Goal: Task Accomplishment & Management: Complete application form

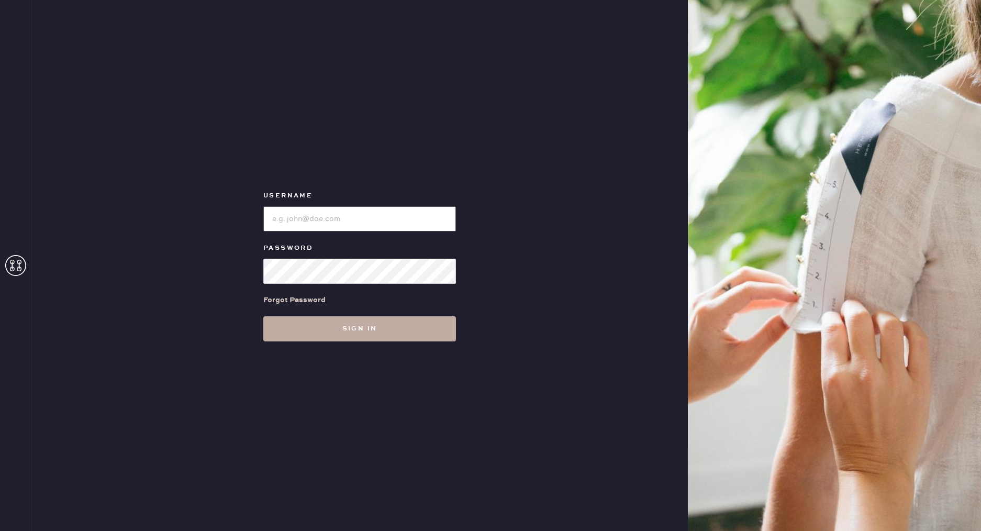
type input "reformationdesigndistrictmiami"
click at [348, 331] on button "Sign in" at bounding box center [359, 328] width 193 height 25
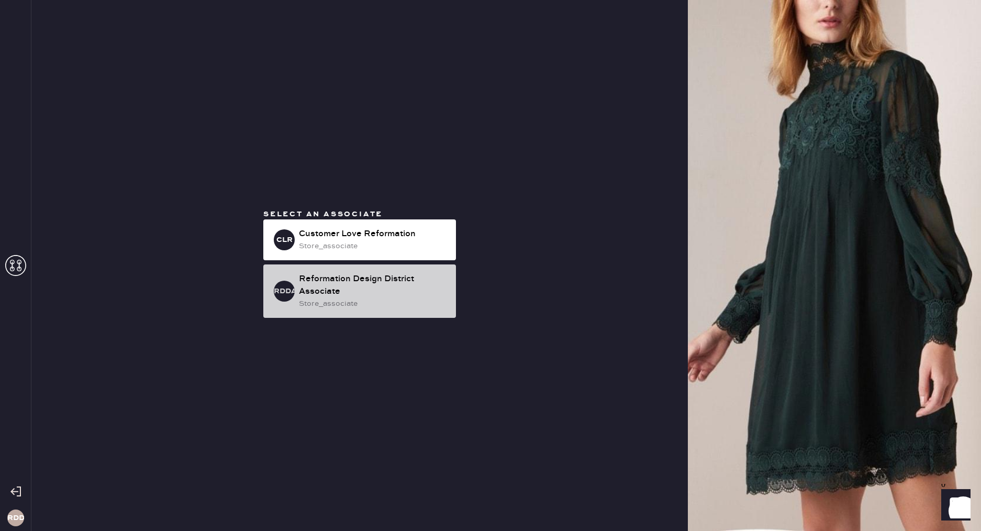
click at [283, 291] on h3 "RDDA" at bounding box center [284, 290] width 21 height 7
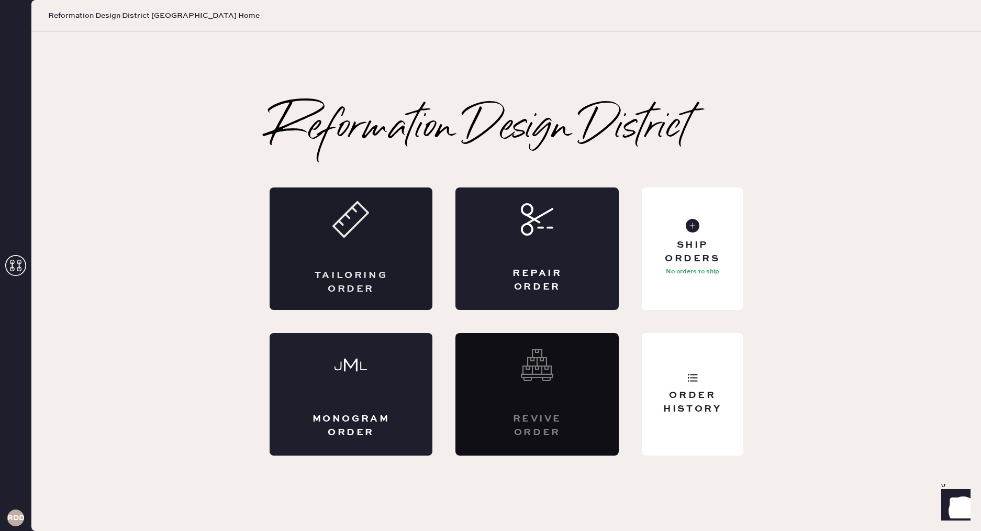
click at [357, 235] on icon at bounding box center [351, 219] width 37 height 37
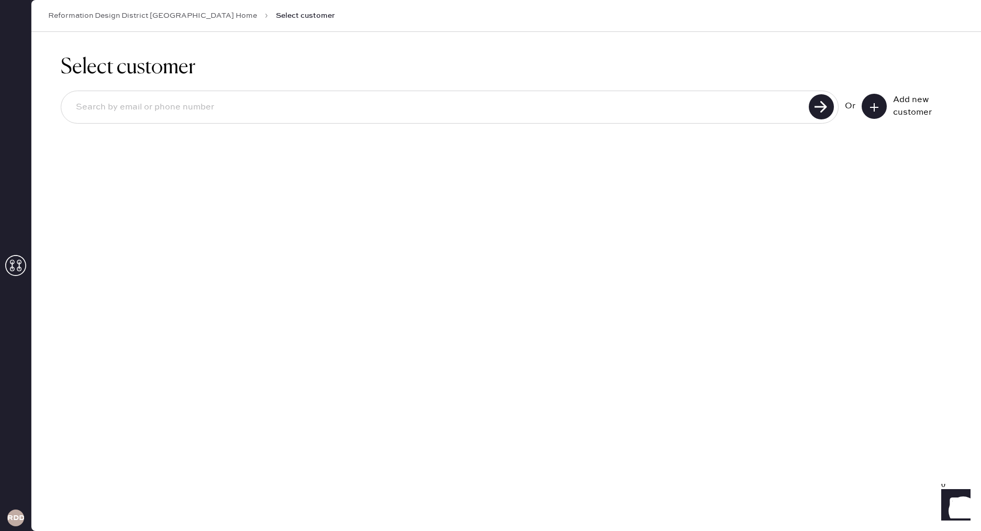
click at [185, 106] on input at bounding box center [437, 107] width 738 height 24
click at [456, 176] on div "Select customer Or Add new customer" at bounding box center [506, 281] width 950 height 499
click at [300, 109] on input at bounding box center [437, 107] width 738 height 24
drag, startPoint x: 339, startPoint y: 153, endPoint x: 301, endPoint y: 117, distance: 53.3
click at [339, 153] on div "Select customer Or Add new customer" at bounding box center [506, 95] width 950 height 127
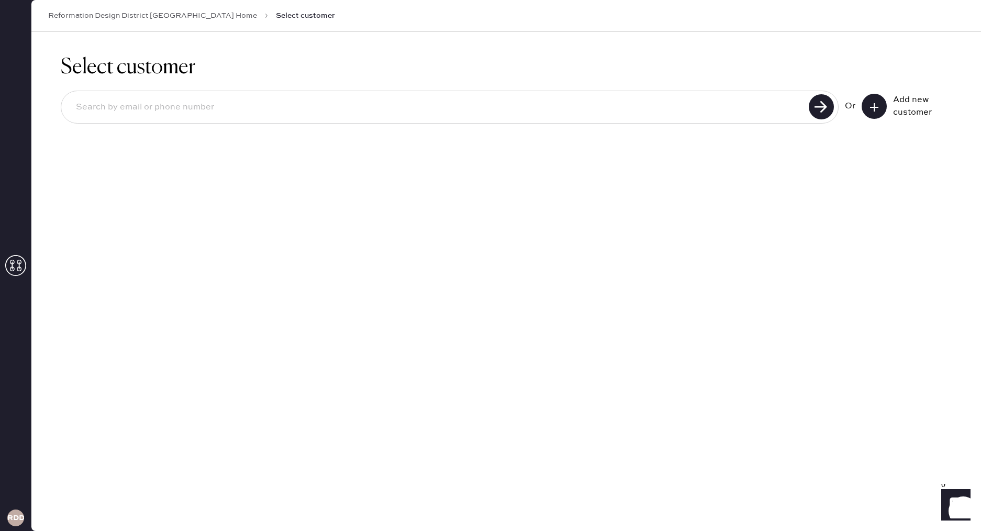
click at [284, 100] on input at bounding box center [437, 107] width 738 height 24
click at [368, 171] on div "Select customer Or Add new customer" at bounding box center [506, 281] width 950 height 499
click at [307, 93] on div at bounding box center [450, 107] width 778 height 33
click at [310, 109] on input at bounding box center [437, 107] width 738 height 24
drag, startPoint x: 329, startPoint y: 154, endPoint x: 321, endPoint y: 133, distance: 22.4
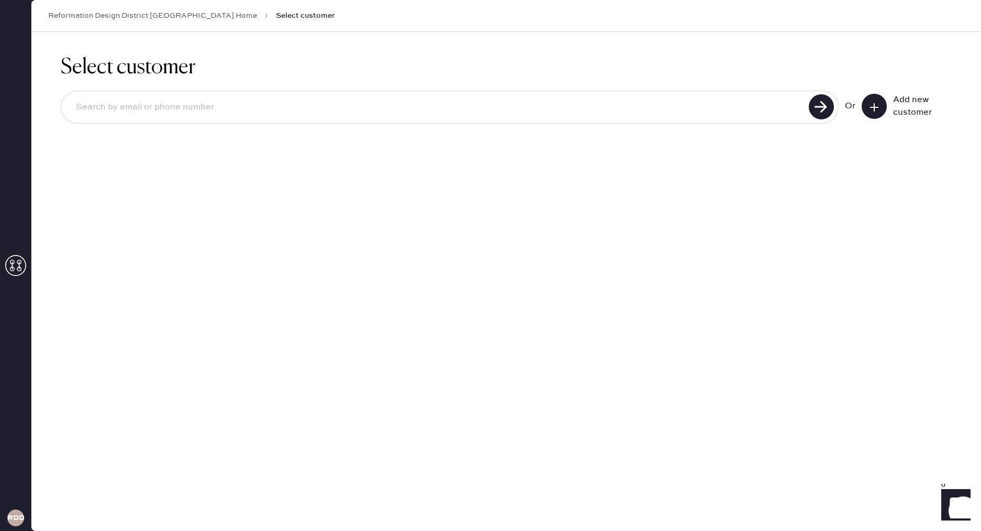
click at [328, 154] on div "Select customer Or Add new customer" at bounding box center [506, 95] width 950 height 127
click at [316, 109] on input at bounding box center [437, 107] width 738 height 24
click at [334, 169] on div "Select customer Or Add new customer" at bounding box center [506, 281] width 950 height 499
click at [872, 106] on icon at bounding box center [874, 107] width 10 height 10
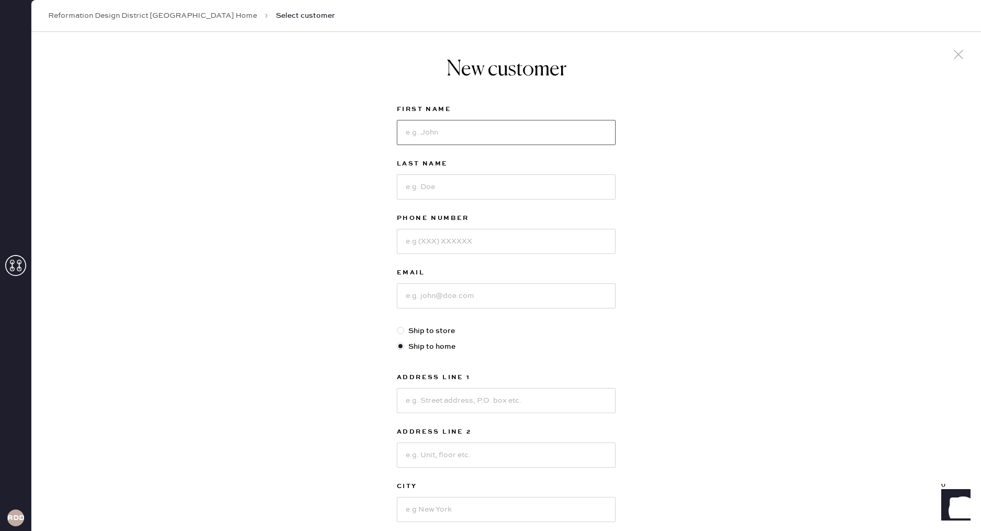
click at [583, 133] on input at bounding box center [506, 132] width 219 height 25
drag, startPoint x: 765, startPoint y: 129, endPoint x: 528, endPoint y: 119, distance: 237.4
click at [765, 129] on div "New customer First Name Last Name Phone Number Email Ship to store Ship to home…" at bounding box center [506, 356] width 950 height 649
click at [956, 53] on icon at bounding box center [959, 55] width 16 height 16
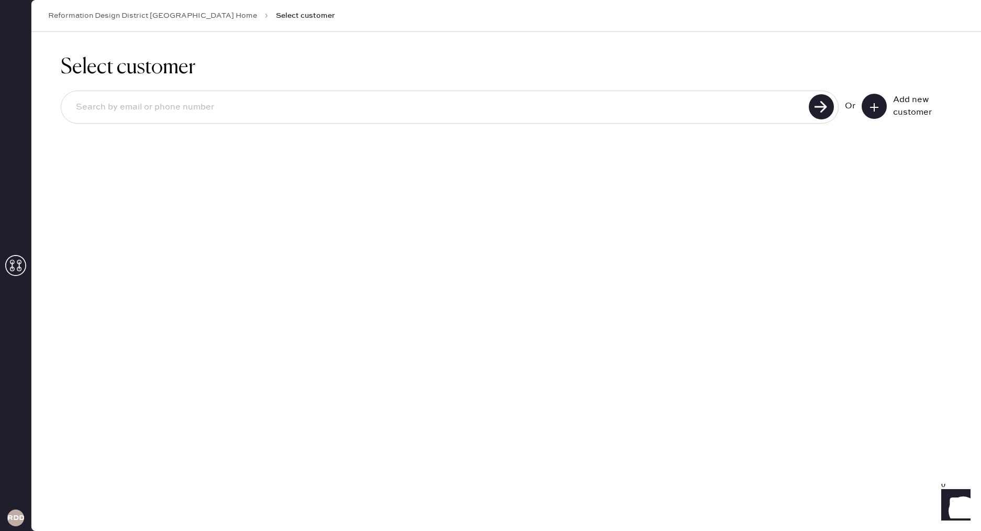
click at [599, 116] on input at bounding box center [437, 107] width 738 height 24
click at [574, 113] on input at bounding box center [437, 107] width 738 height 24
click at [524, 197] on div "Select customer Or Add new customer" at bounding box center [506, 281] width 950 height 499
click at [495, 113] on input at bounding box center [437, 107] width 738 height 24
type input "A"
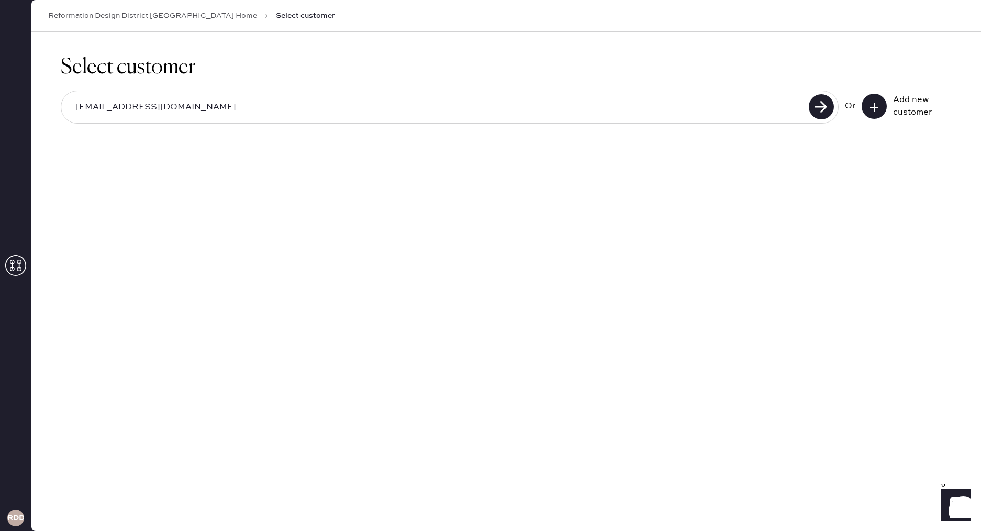
type input "[EMAIL_ADDRESS][DOMAIN_NAME]"
click at [882, 110] on button at bounding box center [874, 106] width 25 height 25
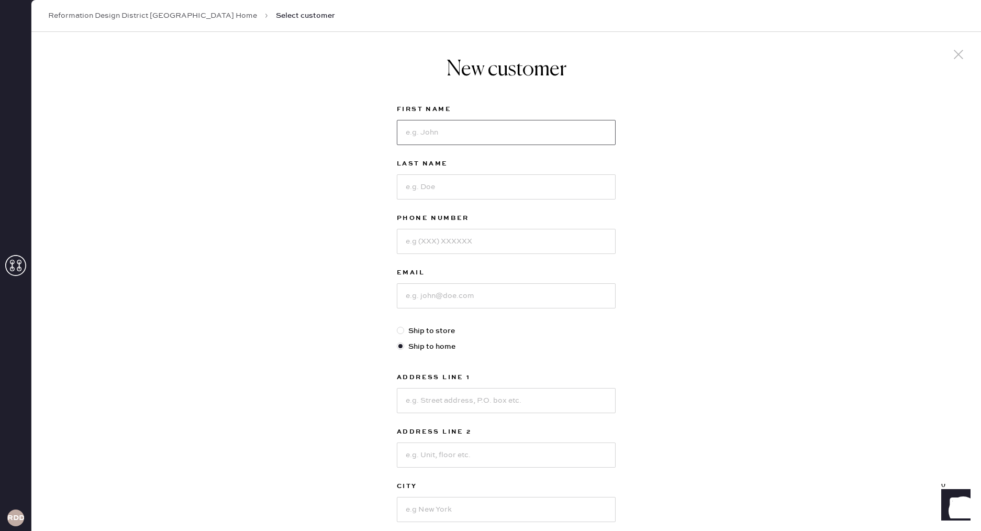
click at [508, 132] on input at bounding box center [506, 132] width 219 height 25
type input "Anoud"
click at [457, 184] on input at bounding box center [506, 186] width 219 height 25
type input "[PERSON_NAME]"
click at [464, 248] on input at bounding box center [506, 241] width 219 height 25
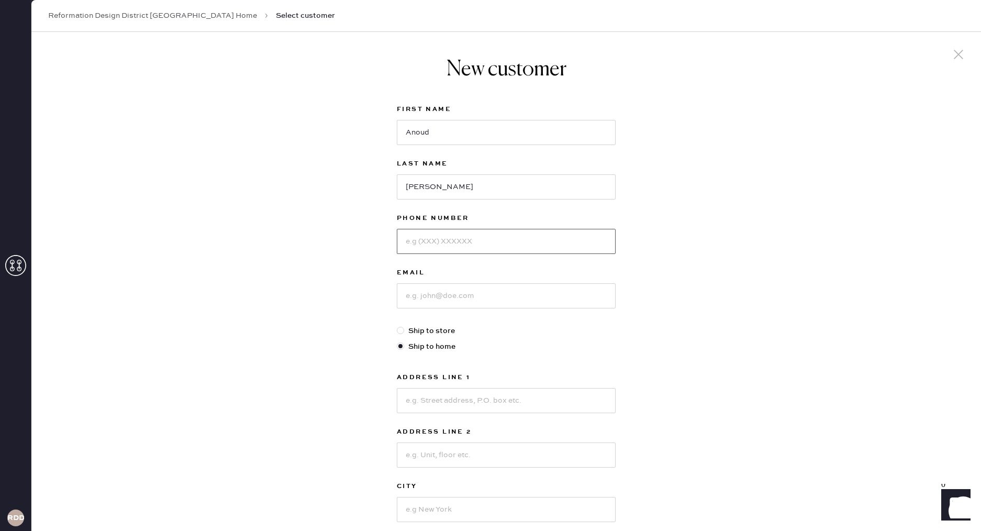
type input "8"
type input "7865475001"
click at [464, 309] on div "Email" at bounding box center [506, 296] width 219 height 59
click at [459, 296] on input at bounding box center [506, 295] width 219 height 25
type input "[EMAIL_ADDRESS][DOMAIN_NAME]"
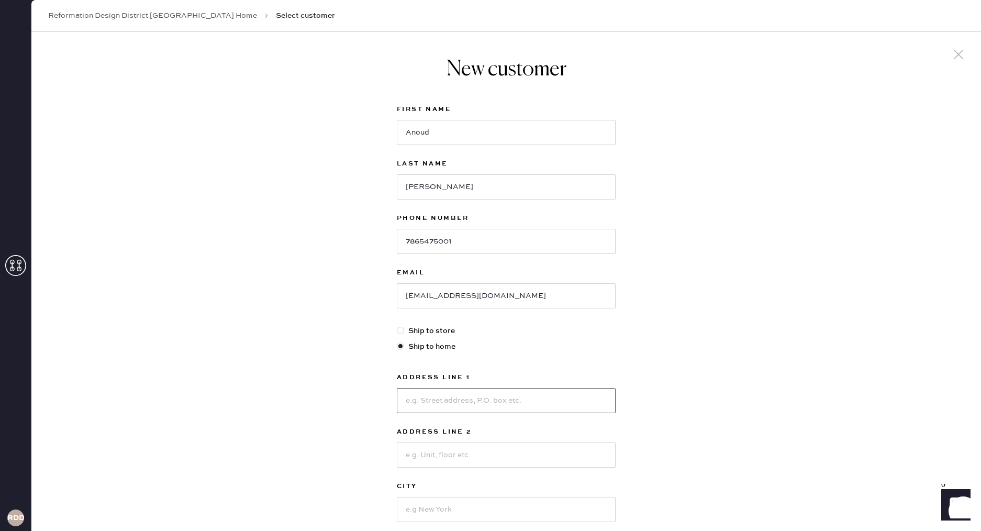
click at [484, 407] on input at bounding box center [506, 400] width 219 height 25
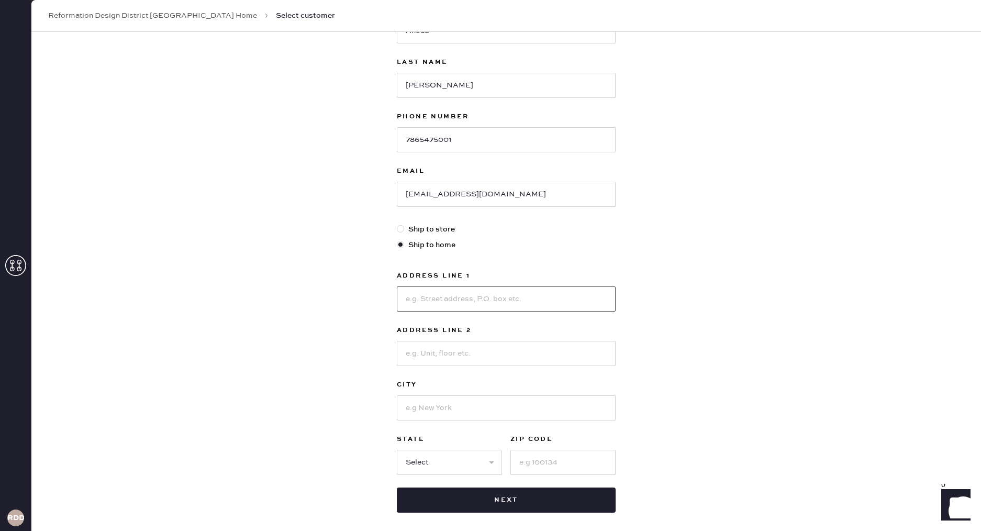
scroll to position [103, 0]
click at [538, 291] on input at bounding box center [506, 297] width 219 height 25
click at [533, 293] on input at bounding box center [506, 297] width 219 height 25
type input "[STREET_ADDRESS]"
click at [485, 355] on input at bounding box center [506, 352] width 219 height 25
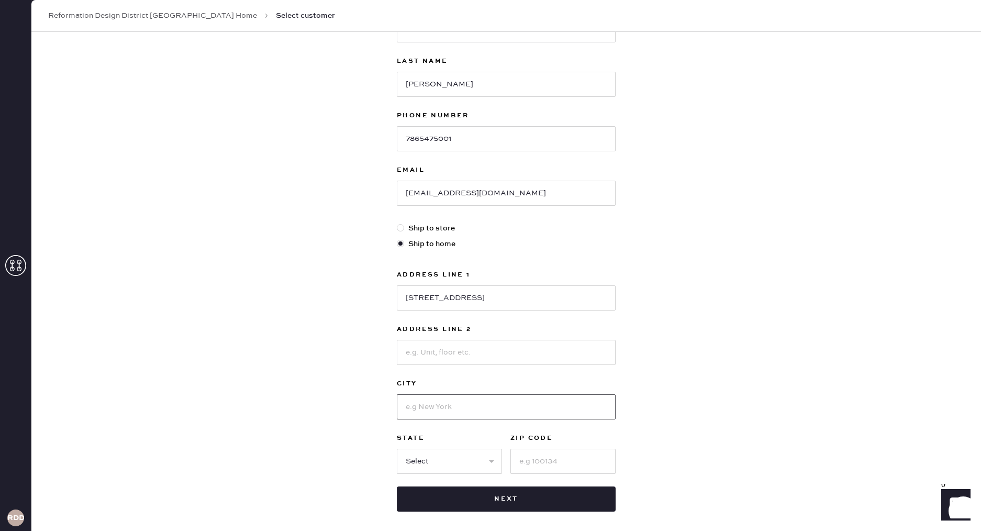
click at [601, 416] on input at bounding box center [506, 406] width 219 height 25
type input "[GEOGRAPHIC_DATA]"
click at [422, 458] on select "Select AK AL AR AZ CA CO CT [GEOGRAPHIC_DATA] DE FL [GEOGRAPHIC_DATA] HI [GEOGR…" at bounding box center [449, 461] width 105 height 25
select select "FL"
click at [397, 449] on select "Select AK AL AR AZ CA CO CT [GEOGRAPHIC_DATA] DE FL [GEOGRAPHIC_DATA] HI [GEOGR…" at bounding box center [449, 461] width 105 height 25
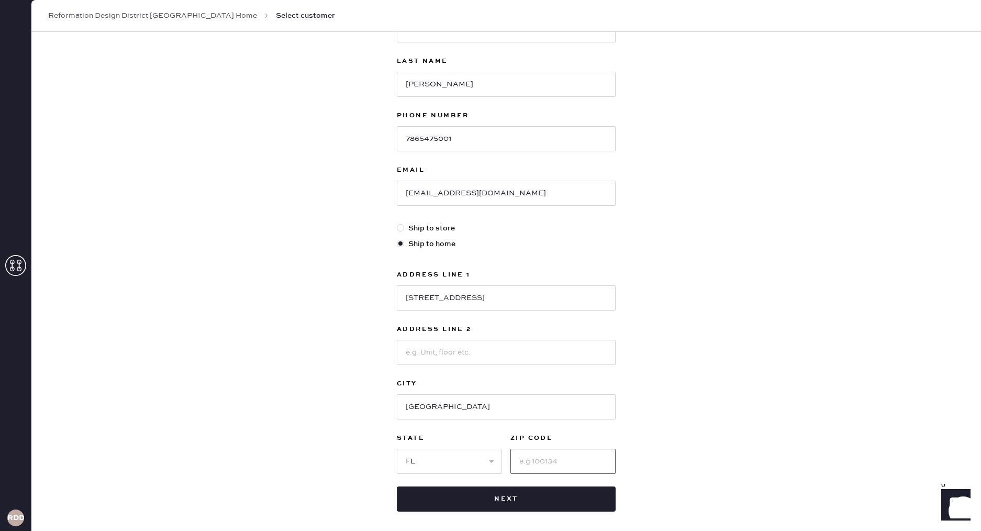
click at [555, 467] on input at bounding box center [563, 461] width 105 height 25
type input "33186"
click at [793, 413] on div "New customer First Name Anoud Last Name [PERSON_NAME] Phone Number [PHONE_NUMBE…" at bounding box center [506, 253] width 950 height 649
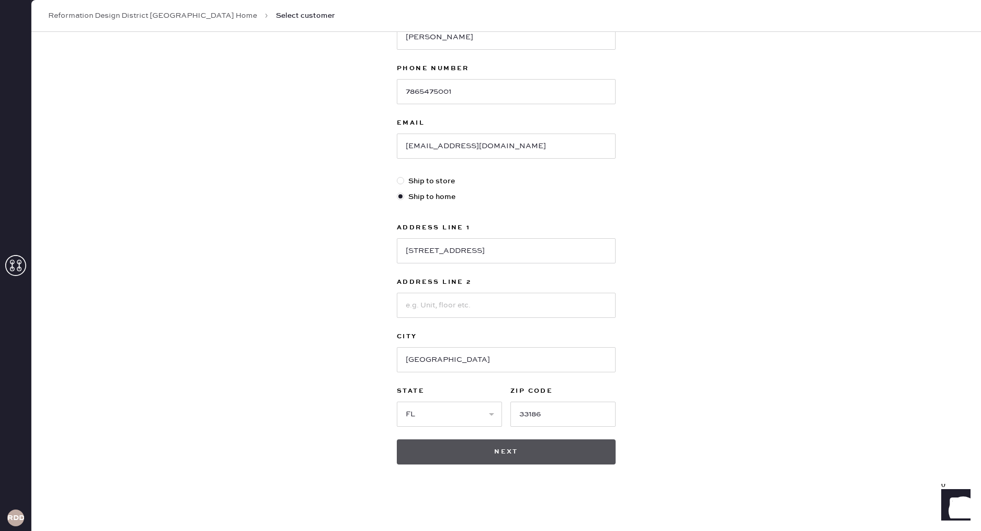
scroll to position [150, 0]
click at [549, 460] on button "Next" at bounding box center [506, 451] width 219 height 25
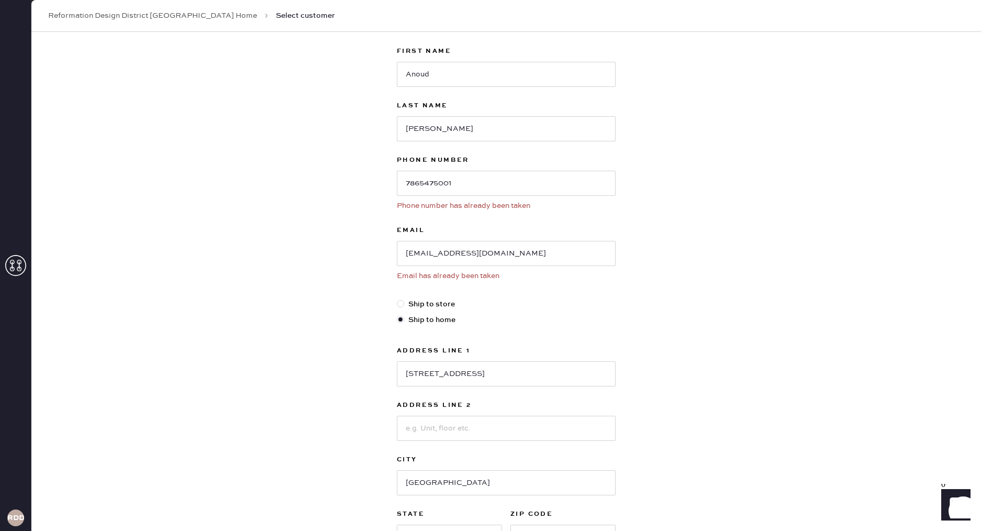
scroll to position [0, 0]
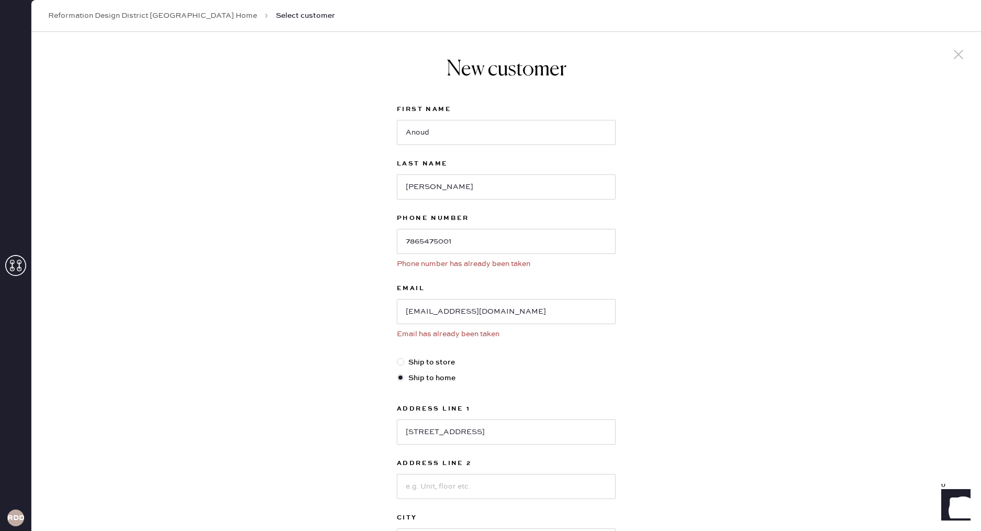
drag, startPoint x: 962, startPoint y: 56, endPoint x: 884, endPoint y: 85, distance: 83.8
click at [962, 55] on icon at bounding box center [959, 55] width 16 height 16
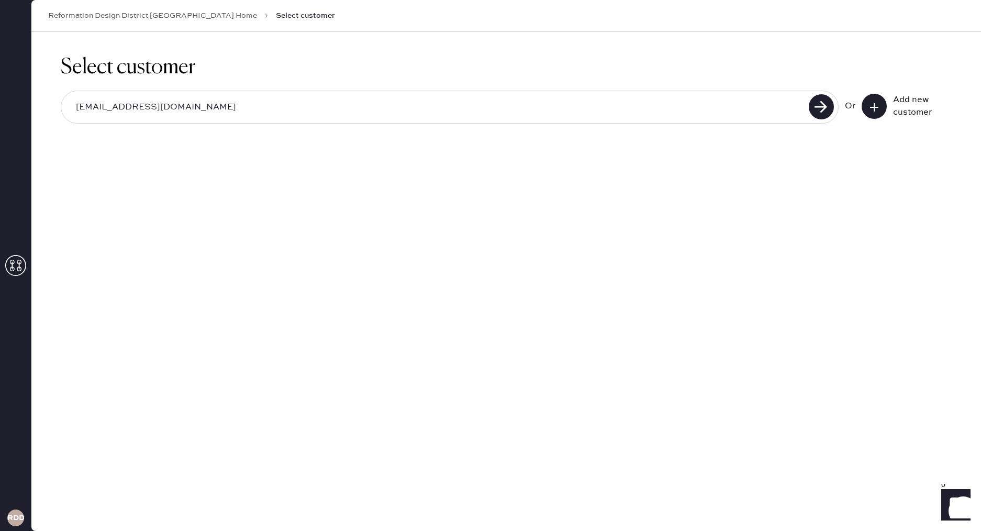
click at [621, 113] on input "[EMAIL_ADDRESS][DOMAIN_NAME]" at bounding box center [437, 107] width 738 height 24
click at [827, 115] on use at bounding box center [821, 106] width 25 height 25
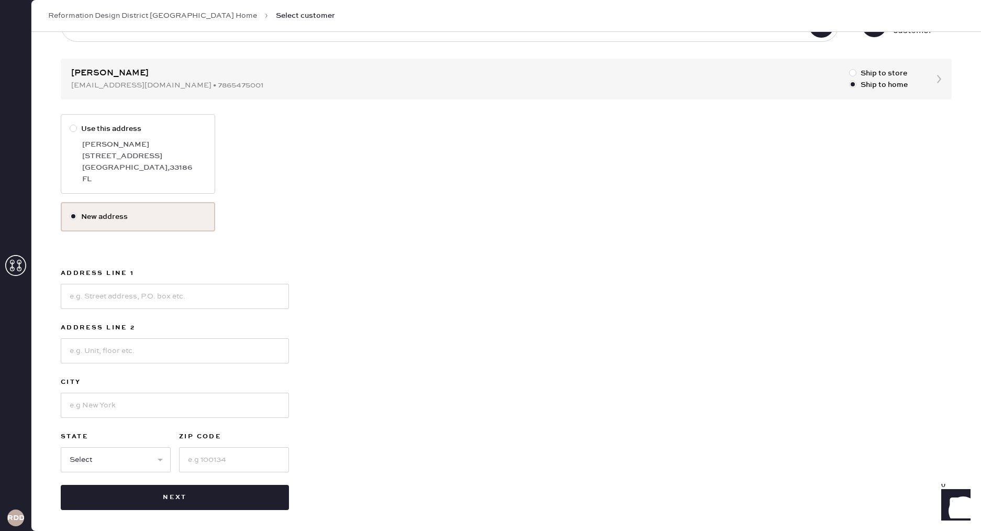
scroll to position [84, 0]
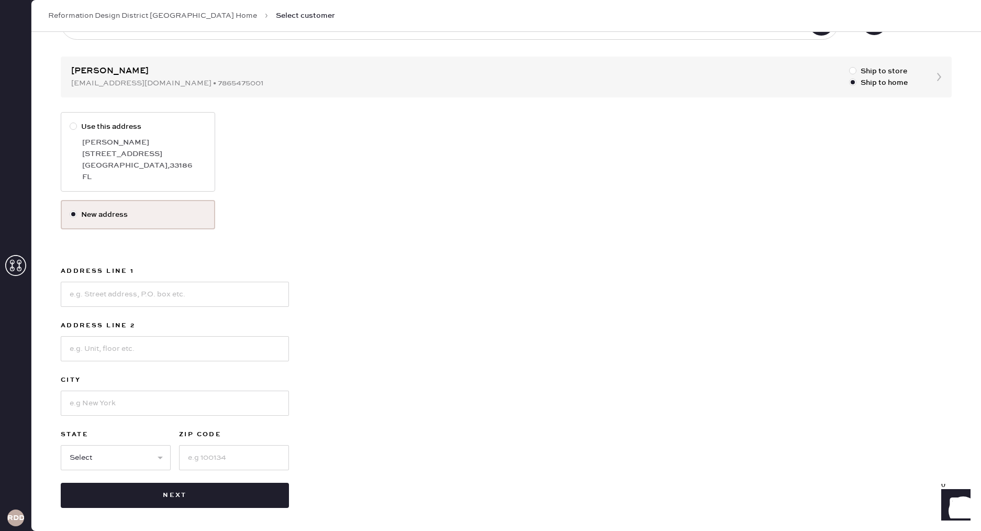
click at [72, 126] on div at bounding box center [73, 126] width 7 height 7
click at [70, 121] on input "Use this address" at bounding box center [70, 121] width 1 height 1
radio input "true"
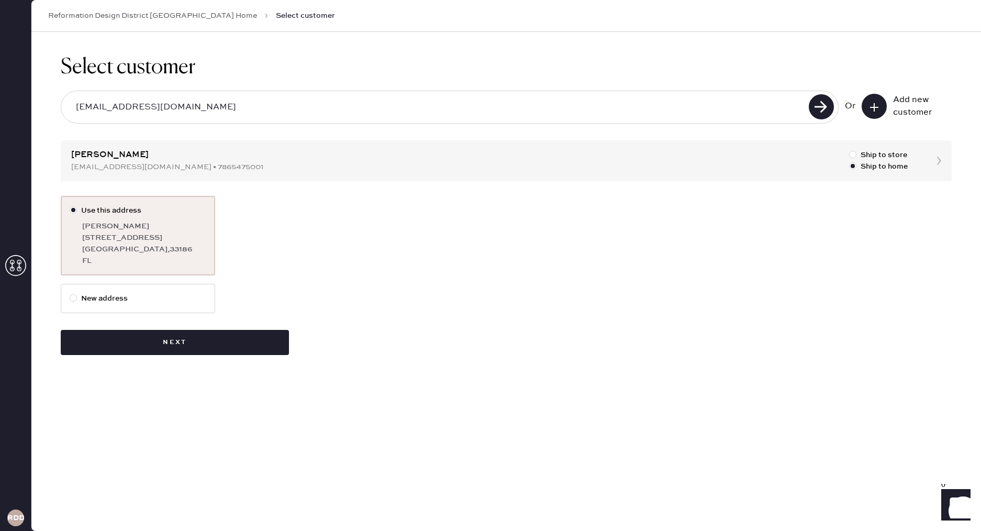
scroll to position [0, 0]
click at [215, 342] on button "Next" at bounding box center [175, 342] width 228 height 25
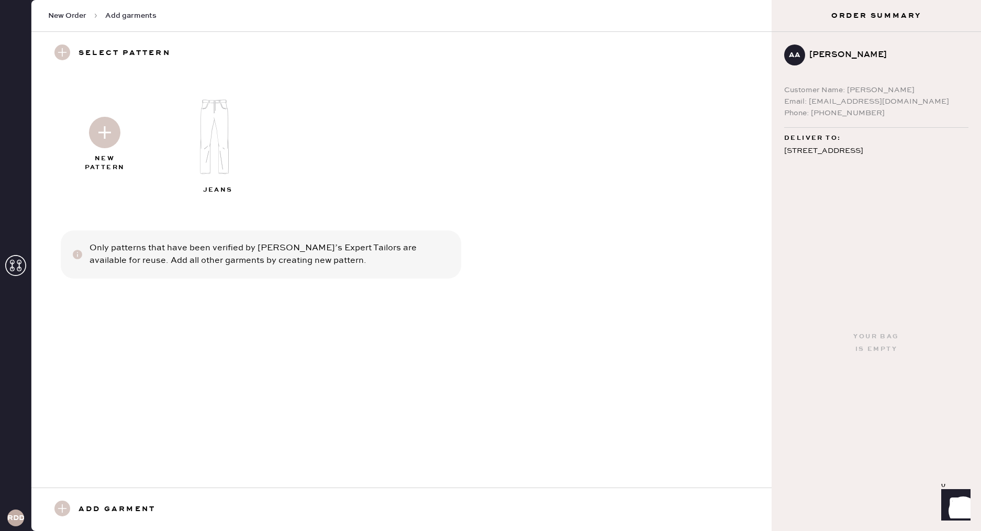
click at [217, 160] on img at bounding box center [218, 137] width 113 height 91
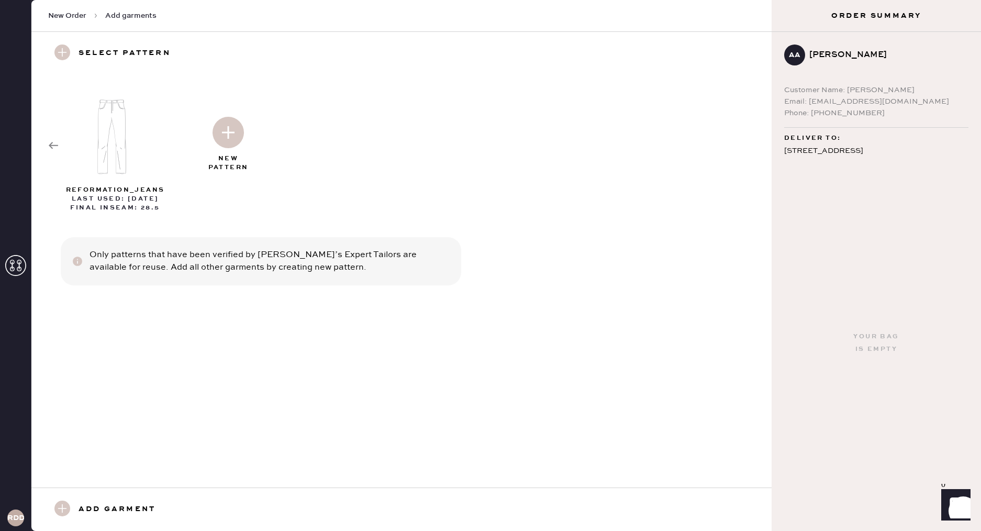
click at [225, 118] on img at bounding box center [228, 132] width 31 height 31
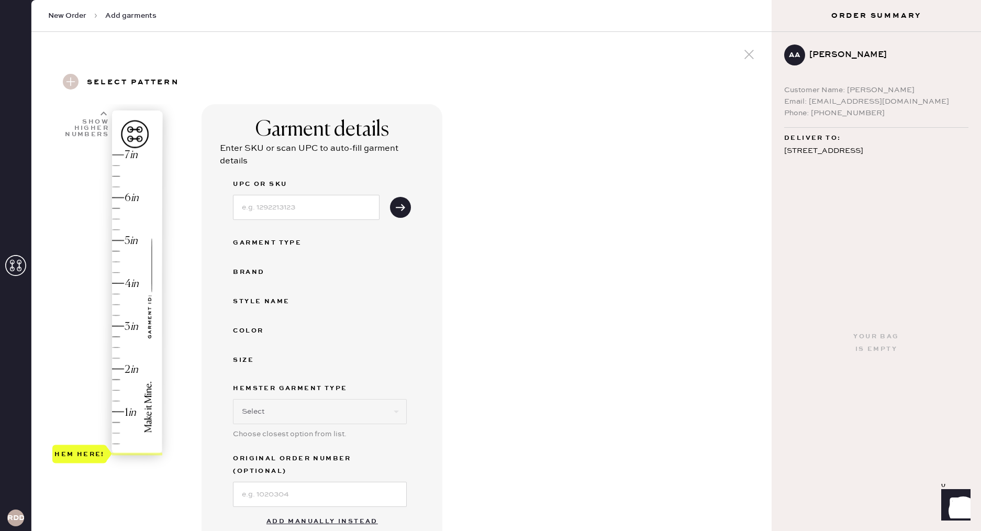
select select "2"
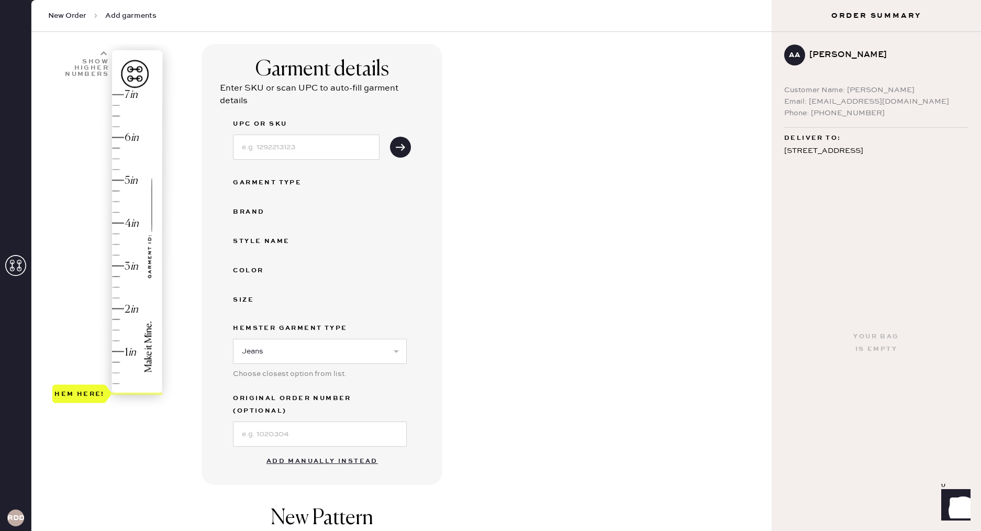
drag, startPoint x: 303, startPoint y: 449, endPoint x: 304, endPoint y: 437, distance: 12.1
click at [303, 451] on button "Add manually instead" at bounding box center [322, 461] width 124 height 21
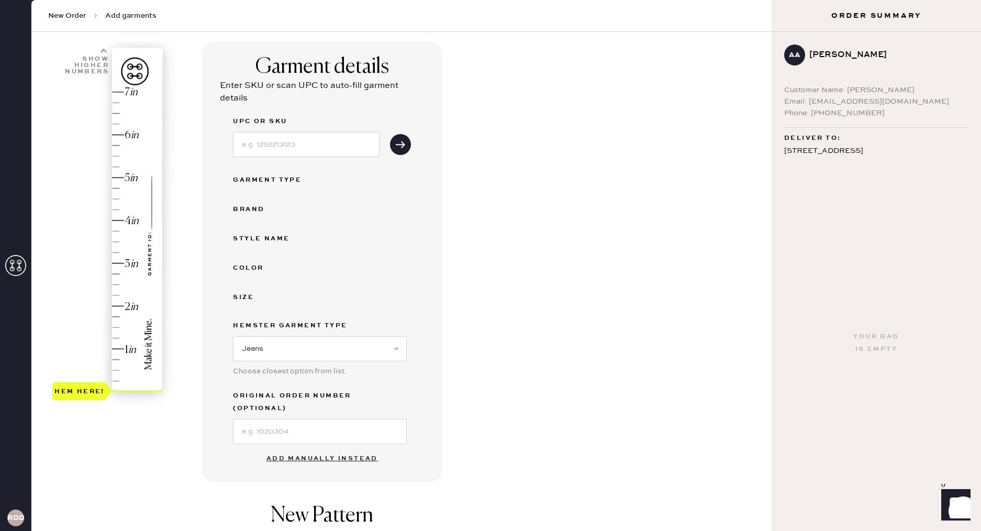
select select "2"
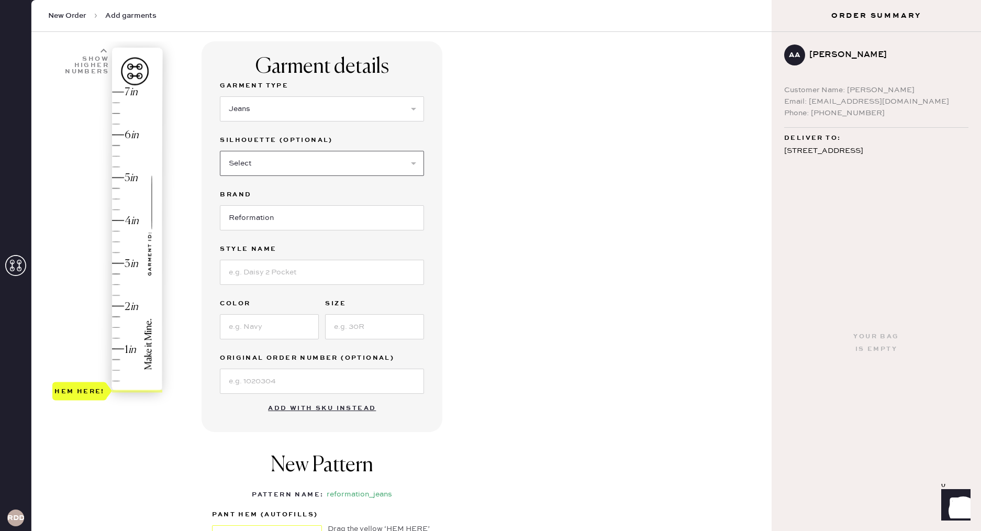
click at [231, 160] on select "Select Shorts Cropped Flare Boot Cut Straight Skinny Other" at bounding box center [322, 163] width 204 height 25
select select "5"
click at [220, 151] on select "Select Shorts Cropped Flare Boot Cut Straight Skinny Other" at bounding box center [322, 163] width 204 height 25
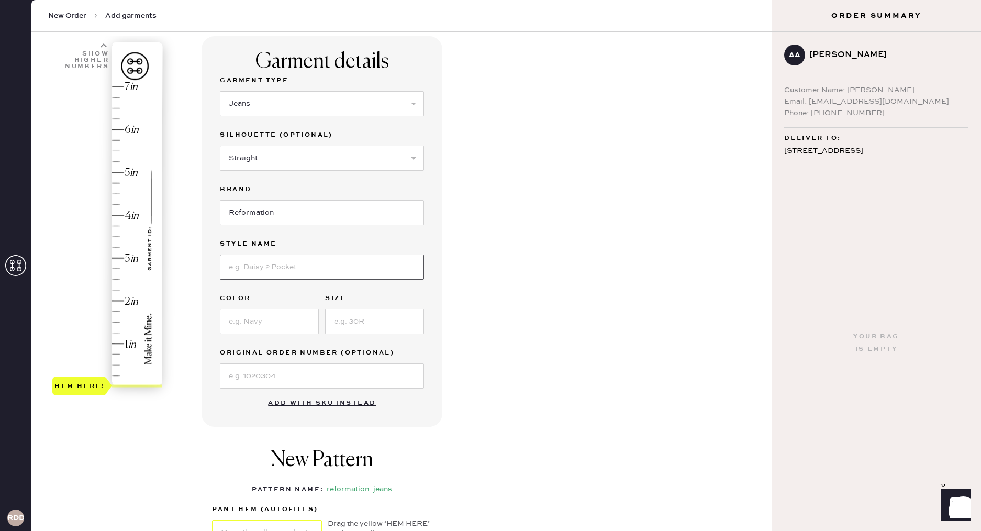
click at [258, 272] on input at bounding box center [322, 266] width 204 height 25
type input "Charlee Low Rise Straight Leg Jeans"
click at [270, 316] on input at bounding box center [269, 319] width 99 height 25
type input "Petosky"
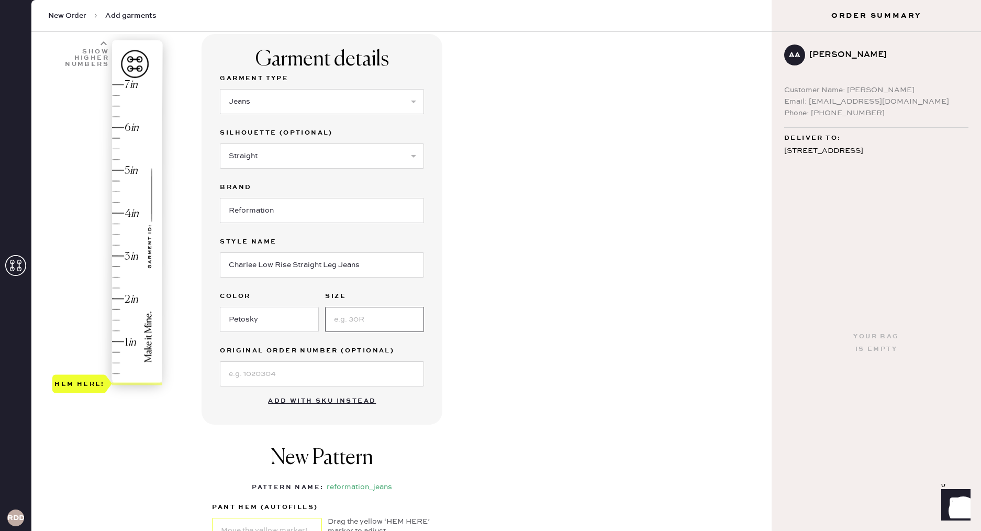
click at [395, 324] on input at bounding box center [374, 319] width 99 height 25
type input "025"
click at [484, 380] on div "Garment details Garment Type Select Basic Skirt Jeans Leggings Pants Shorts Bas…" at bounding box center [483, 331] width 562 height 595
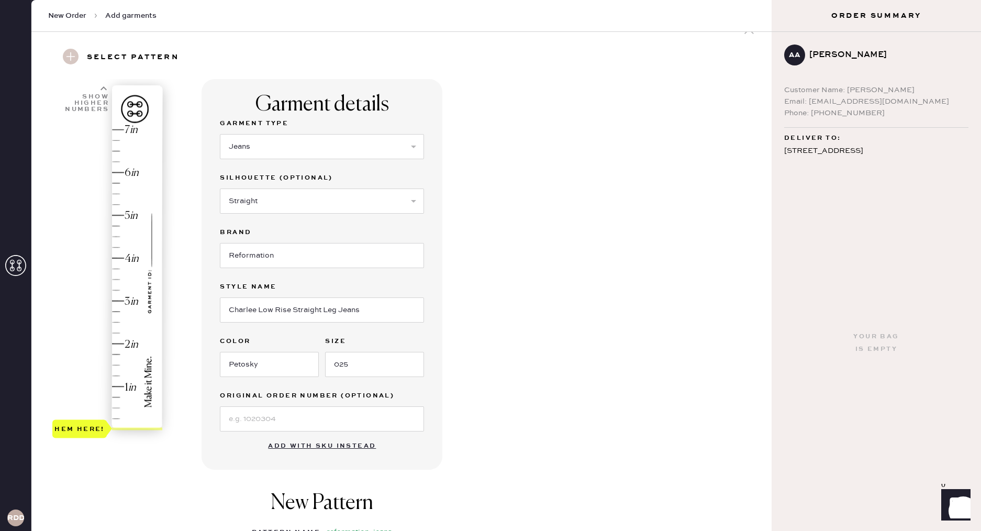
scroll to position [0, 0]
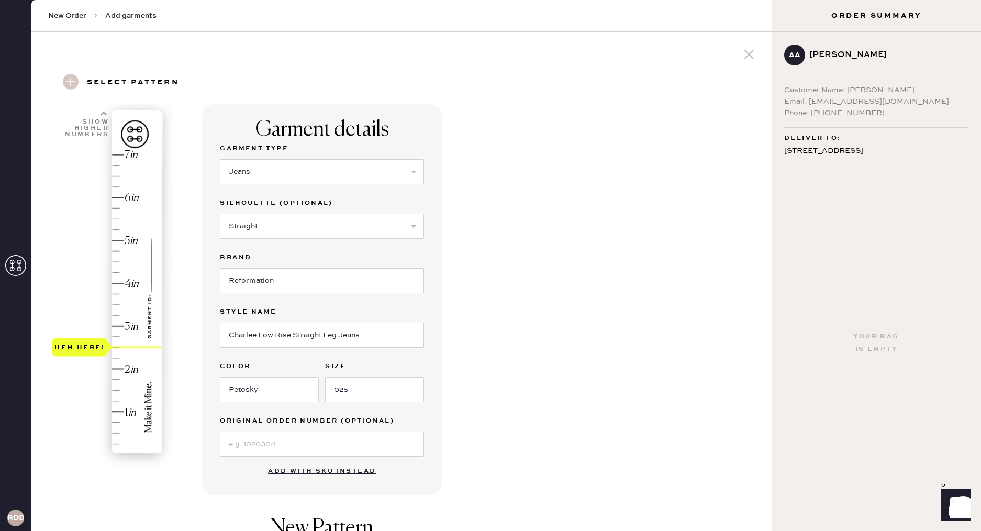
type input "2.75"
drag, startPoint x: 91, startPoint y: 454, endPoint x: 91, endPoint y: 344, distance: 110.5
click at [91, 344] on div "Hem here!" at bounding box center [79, 336] width 54 height 18
click at [531, 333] on div "Garment details Garment Type Select Basic Skirt Jeans Leggings Pants Shorts Bas…" at bounding box center [483, 401] width 562 height 595
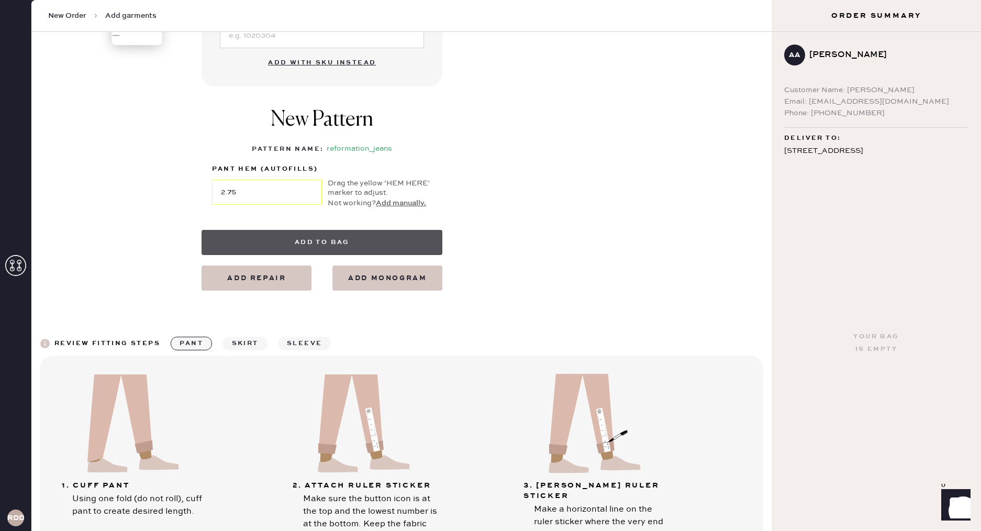
click at [311, 241] on button "Add to bag" at bounding box center [322, 242] width 241 height 25
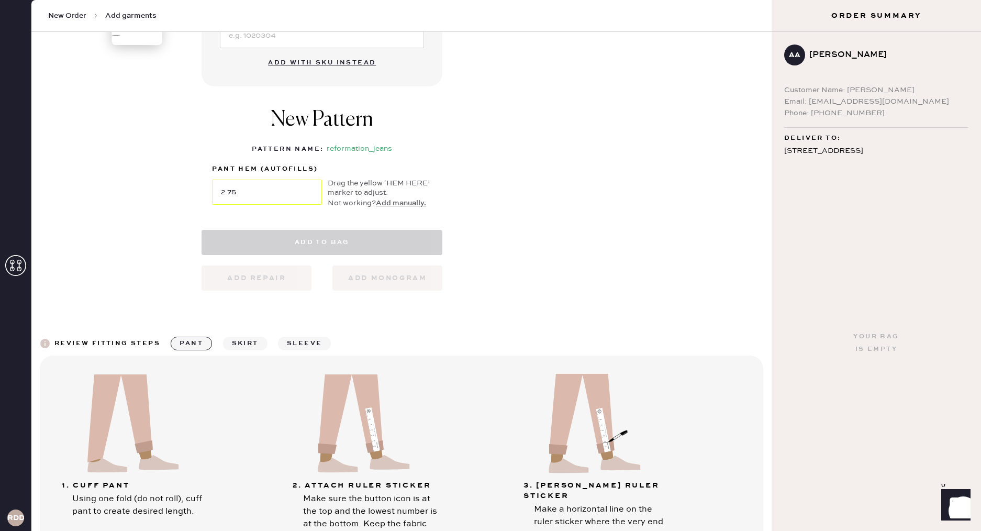
scroll to position [414, 0]
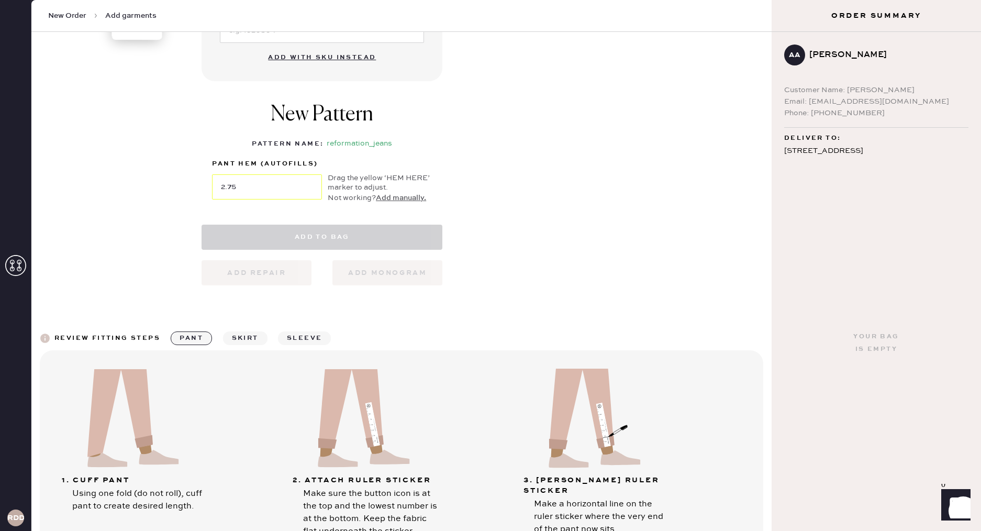
select select "2"
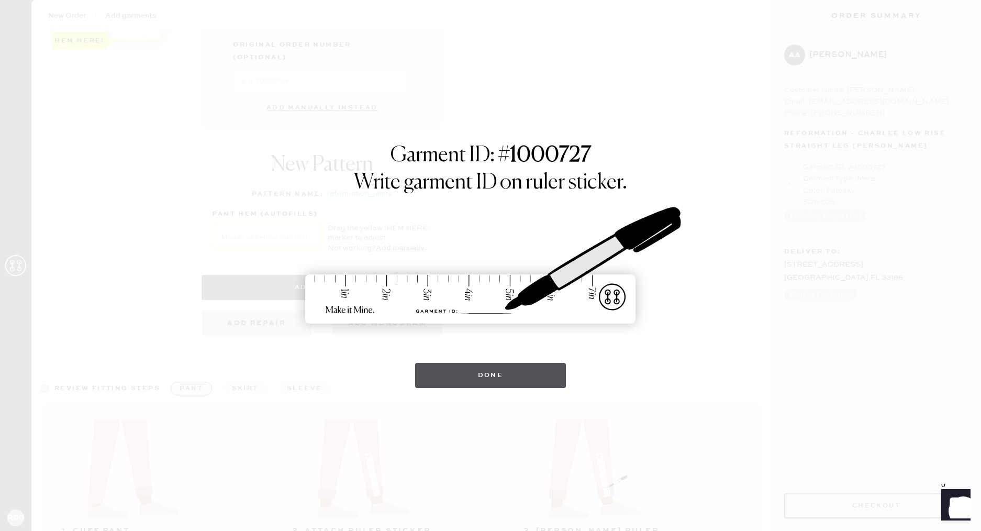
click at [462, 369] on button "Done" at bounding box center [490, 375] width 151 height 25
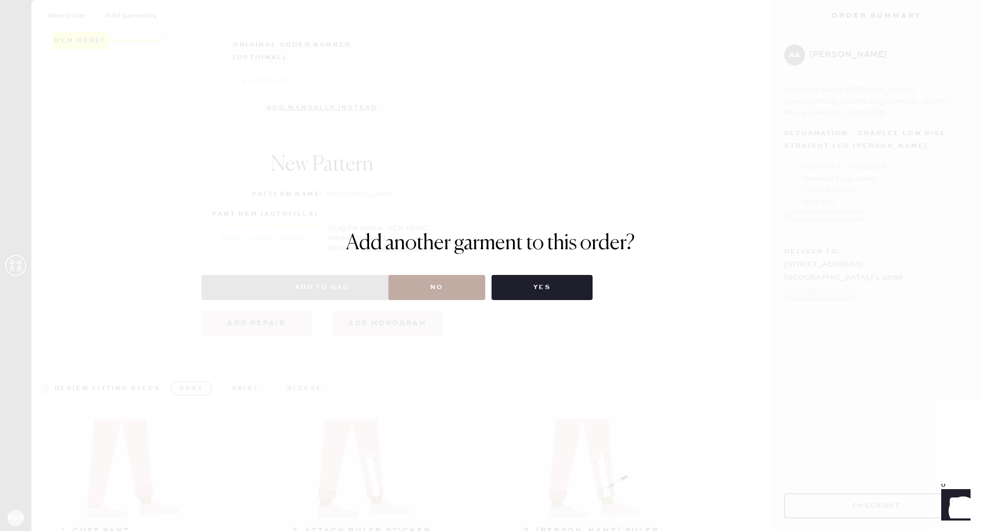
drag, startPoint x: 417, startPoint y: 286, endPoint x: 412, endPoint y: 286, distance: 5.3
click at [417, 286] on button "No" at bounding box center [437, 287] width 97 height 25
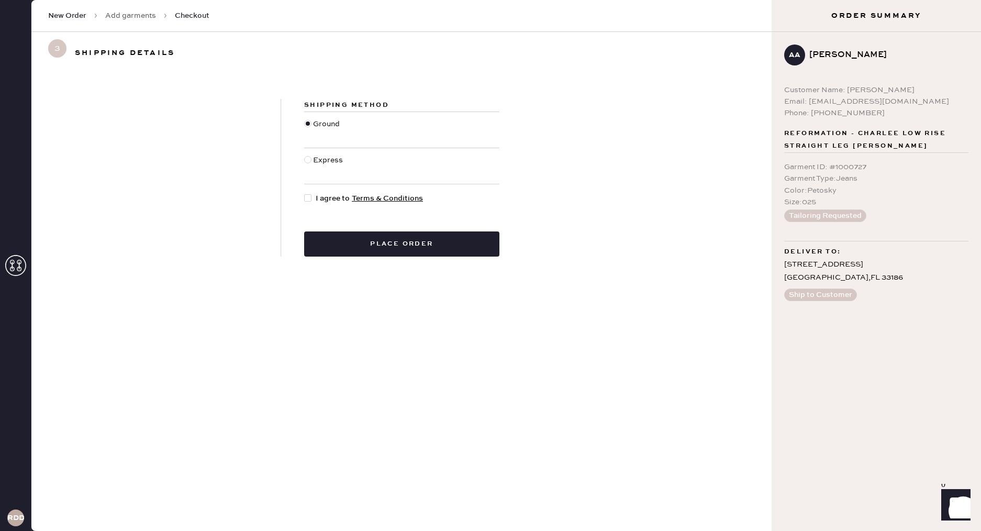
click at [306, 198] on div at bounding box center [307, 197] width 7 height 7
click at [305, 193] on input "I agree to Terms & Conditions" at bounding box center [304, 193] width 1 height 1
checkbox input "true"
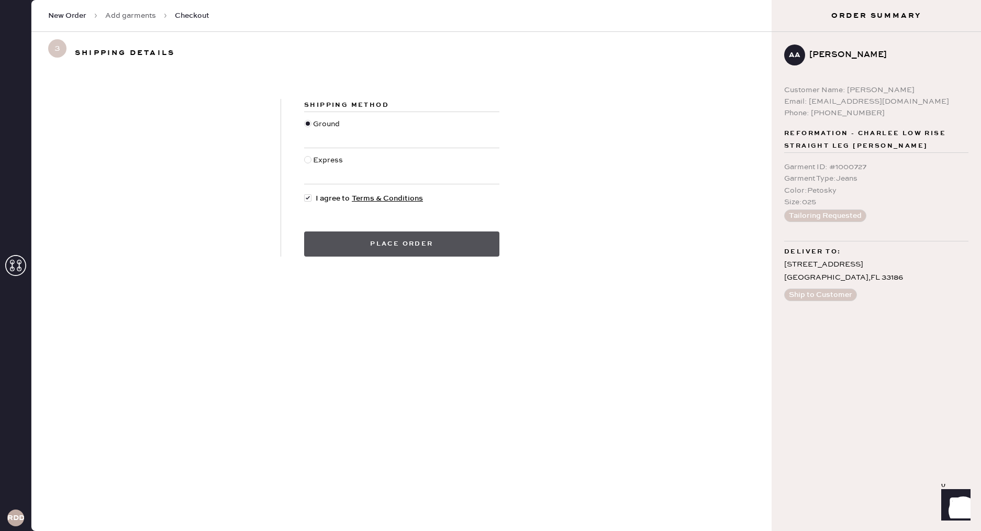
drag, startPoint x: 416, startPoint y: 252, endPoint x: 402, endPoint y: 245, distance: 15.9
click at [416, 252] on button "Place order" at bounding box center [401, 243] width 195 height 25
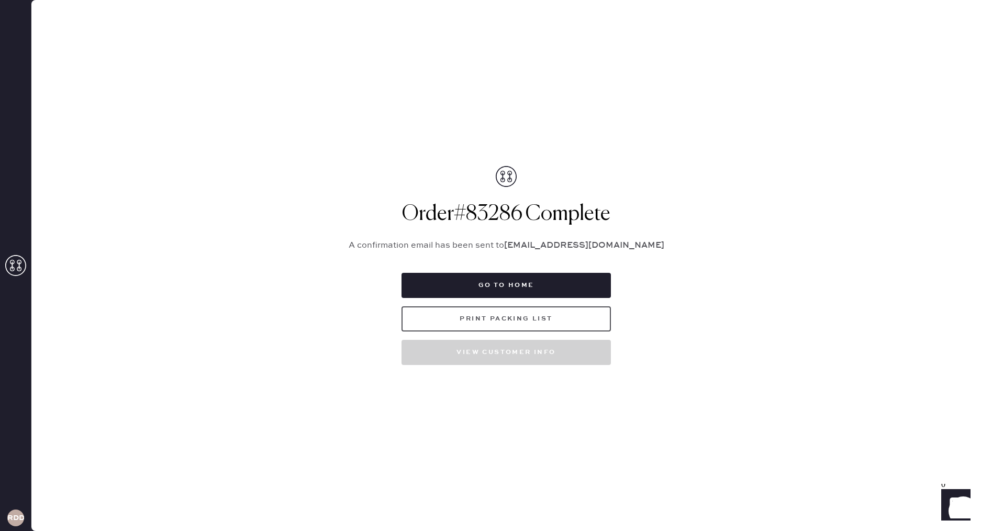
click at [551, 324] on button "Print Packing List" at bounding box center [506, 318] width 209 height 25
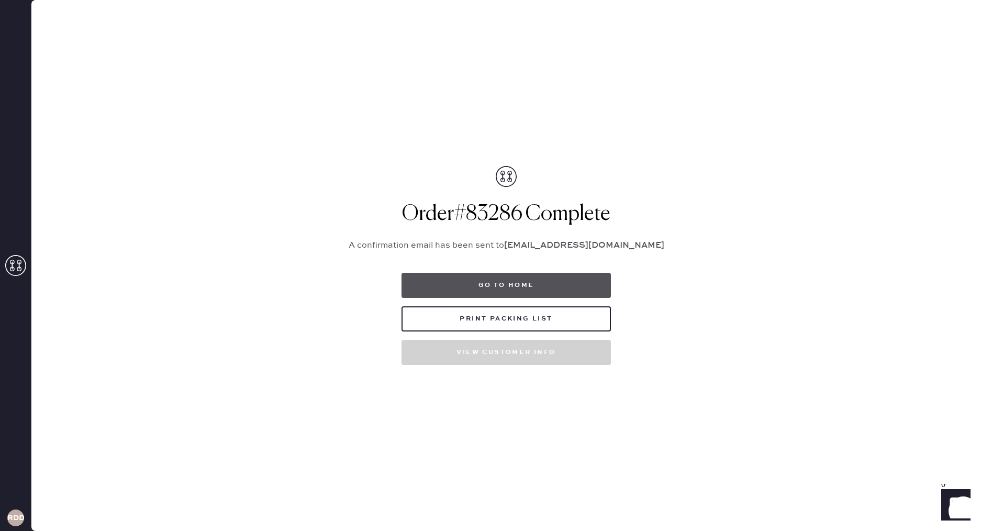
click at [492, 293] on button "Go to home" at bounding box center [506, 285] width 209 height 25
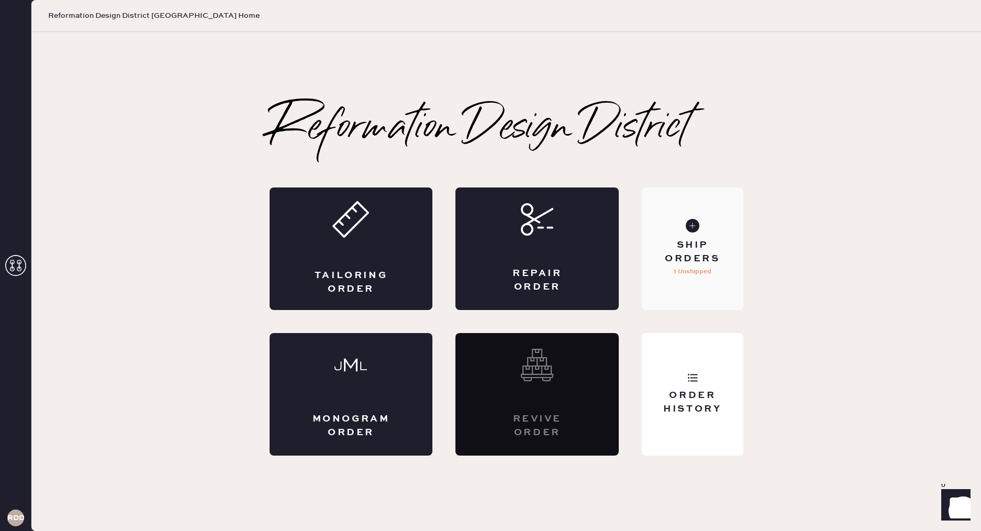
click at [686, 293] on div "Ship Orders 1 Unshipped" at bounding box center [692, 248] width 101 height 123
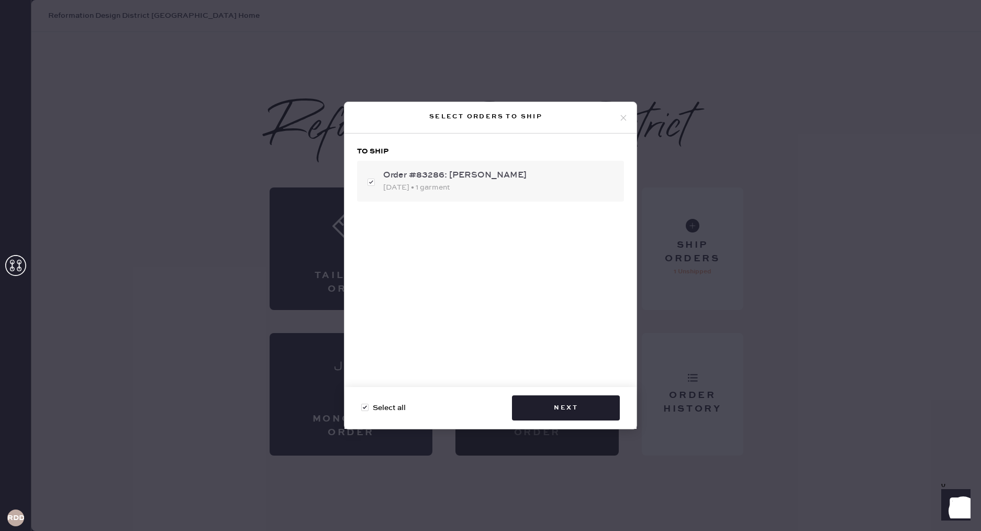
click at [480, 189] on div "[DATE] • 1 garment" at bounding box center [499, 188] width 233 height 12
checkbox input "false"
drag, startPoint x: 463, startPoint y: 187, endPoint x: 484, endPoint y: 211, distance: 31.5
click at [463, 187] on div "[DATE] • 1 garment" at bounding box center [499, 188] width 233 height 12
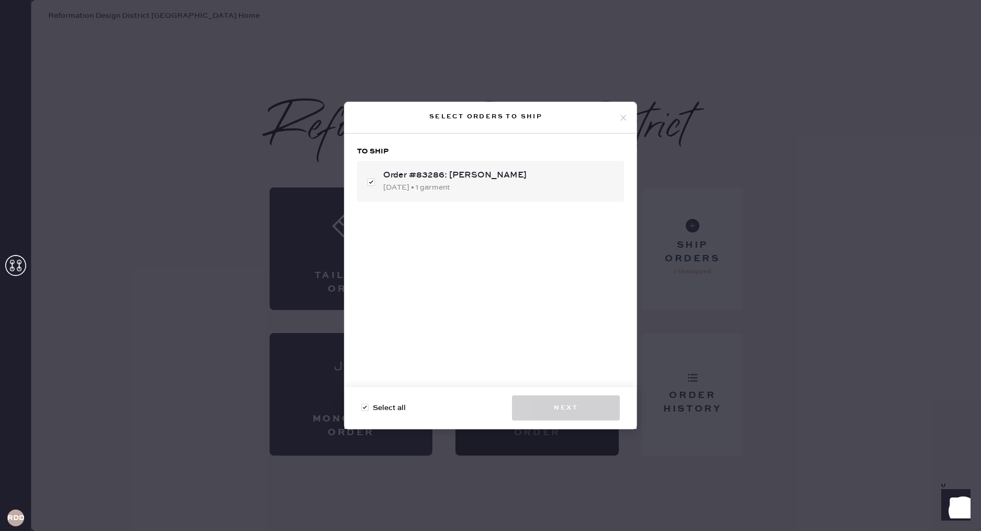
checkbox input "true"
click at [554, 401] on button "Next" at bounding box center [566, 407] width 108 height 25
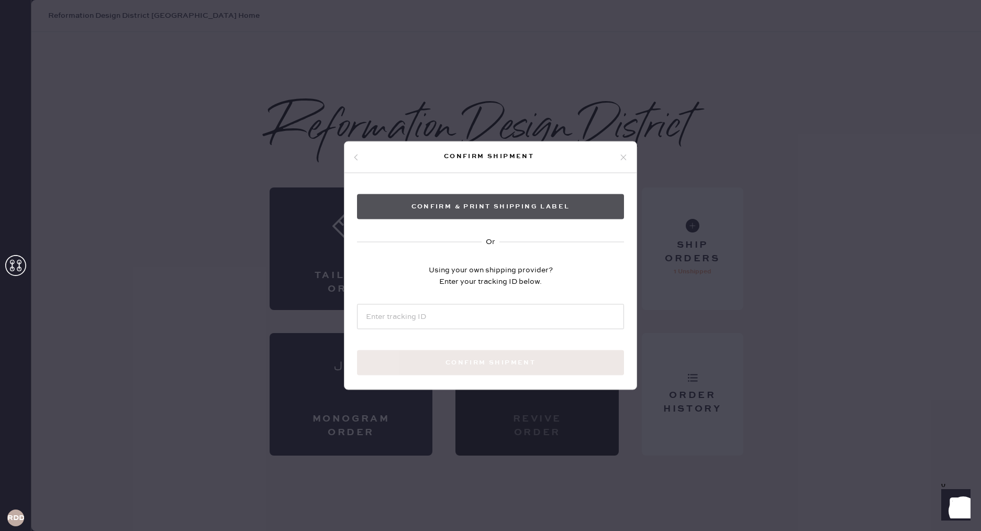
click at [486, 201] on button "Confirm & Print shipping label" at bounding box center [490, 206] width 267 height 25
